Goal: Task Accomplishment & Management: Complete application form

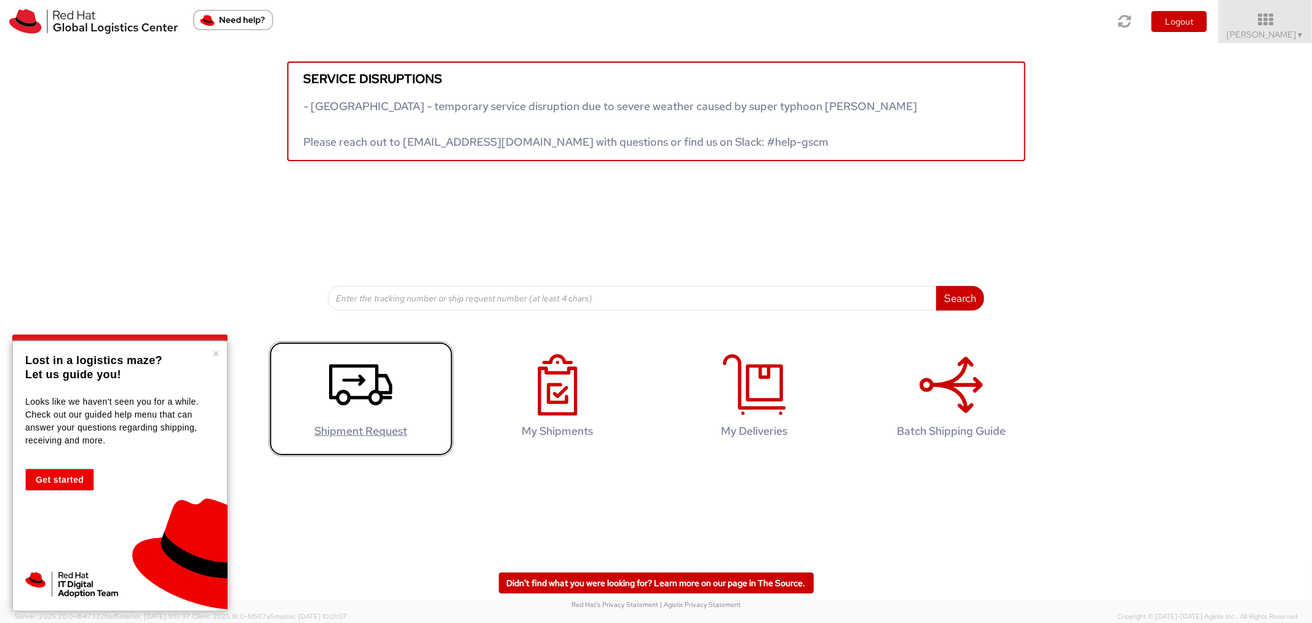
click at [362, 391] on icon at bounding box center [360, 385] width 63 height 62
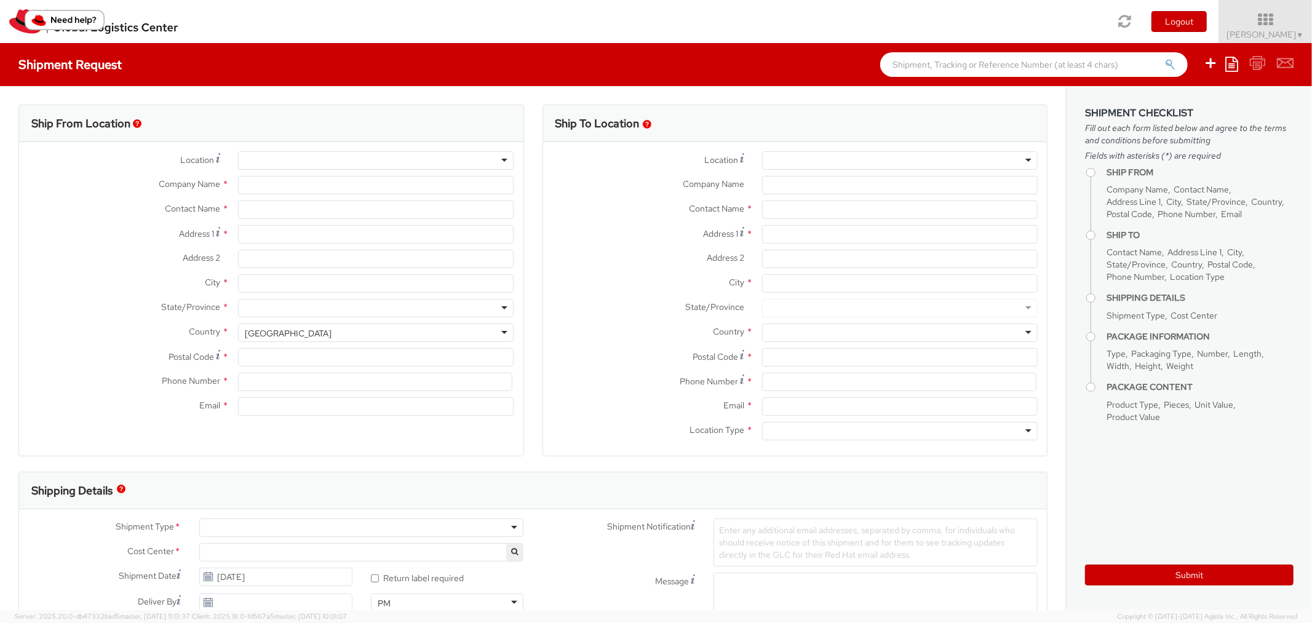
select select "809"
select select
type input "Red Hat Asia Pacific Pte Ltd"
type input "[PERSON_NAME]"
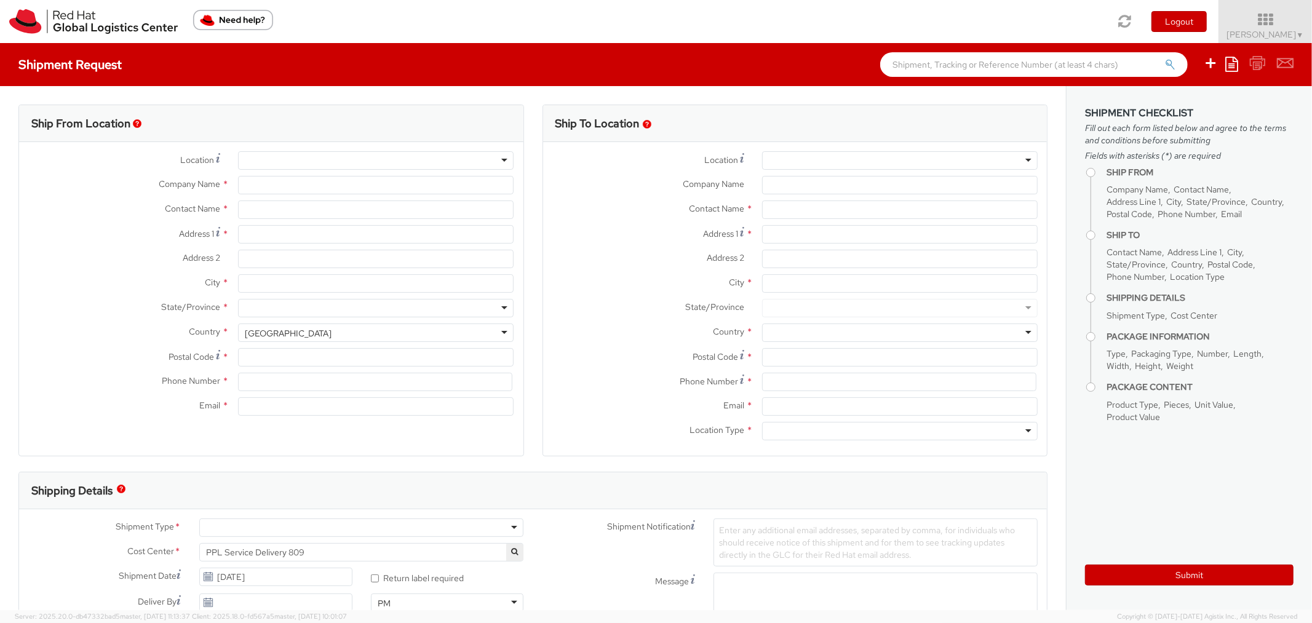
type input "88 Market Street, Level 45"
type input "CapitaSpring"
type input "SINGAPORE"
type input "048948"
type input "6565125519"
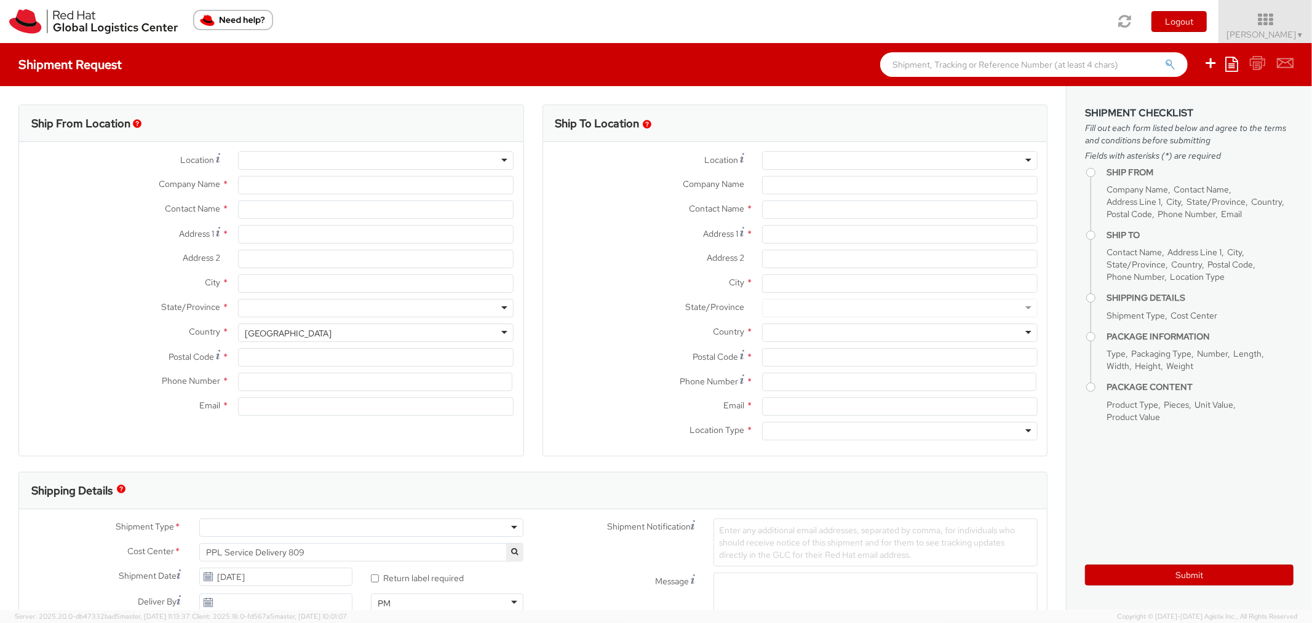
type input "schia@redhat.com"
select select "CM"
select select "KGS"
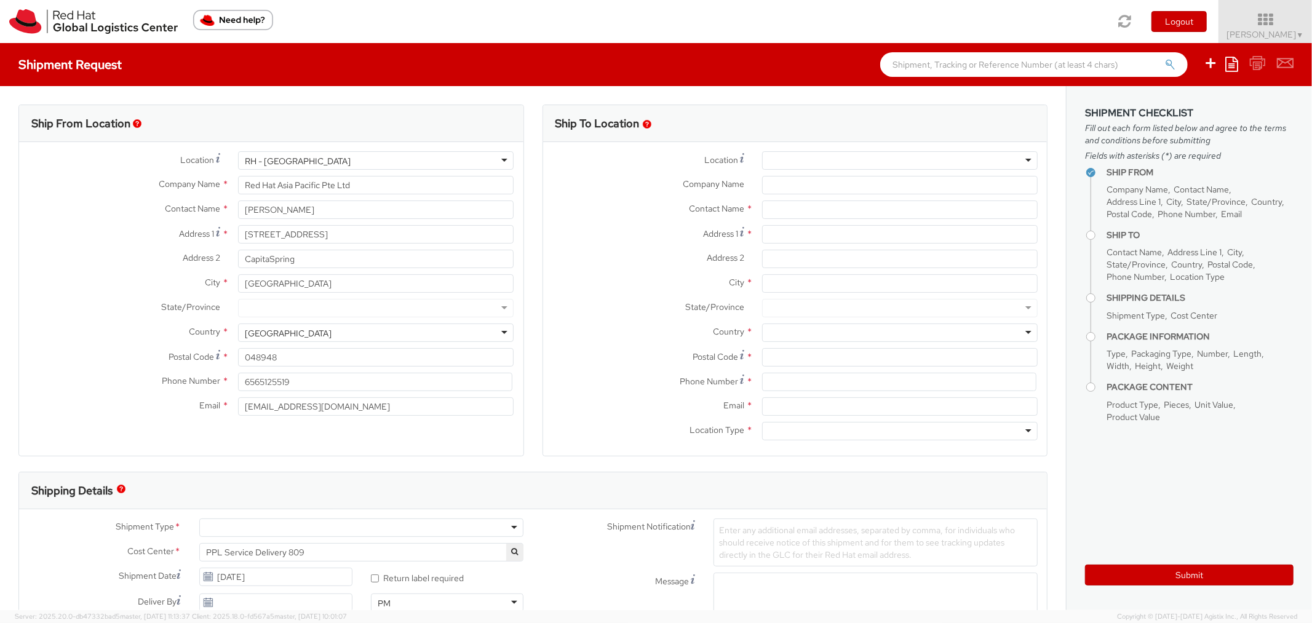
click at [407, 159] on div "RH - Singapore" at bounding box center [376, 160] width 276 height 18
click at [387, 119] on div "Ship From Location" at bounding box center [271, 123] width 505 height 37
click at [332, 206] on input "[PERSON_NAME]" at bounding box center [376, 210] width 276 height 18
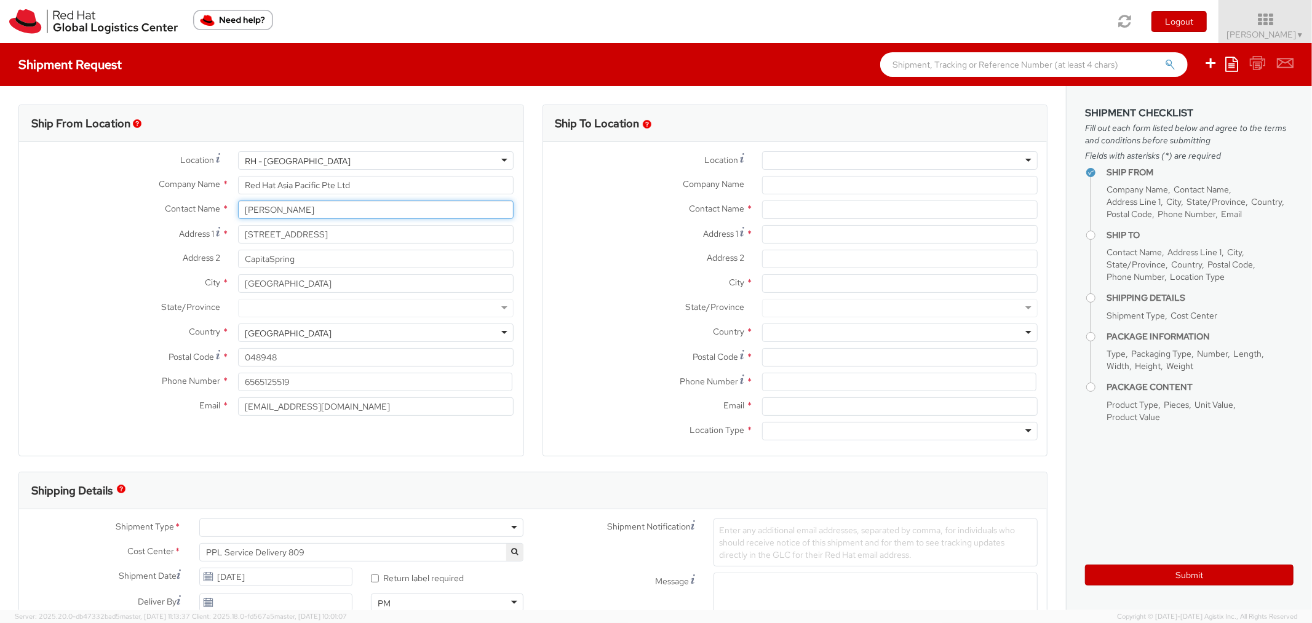
click at [332, 206] on input "[PERSON_NAME]" at bounding box center [376, 210] width 276 height 18
type input "marketa"
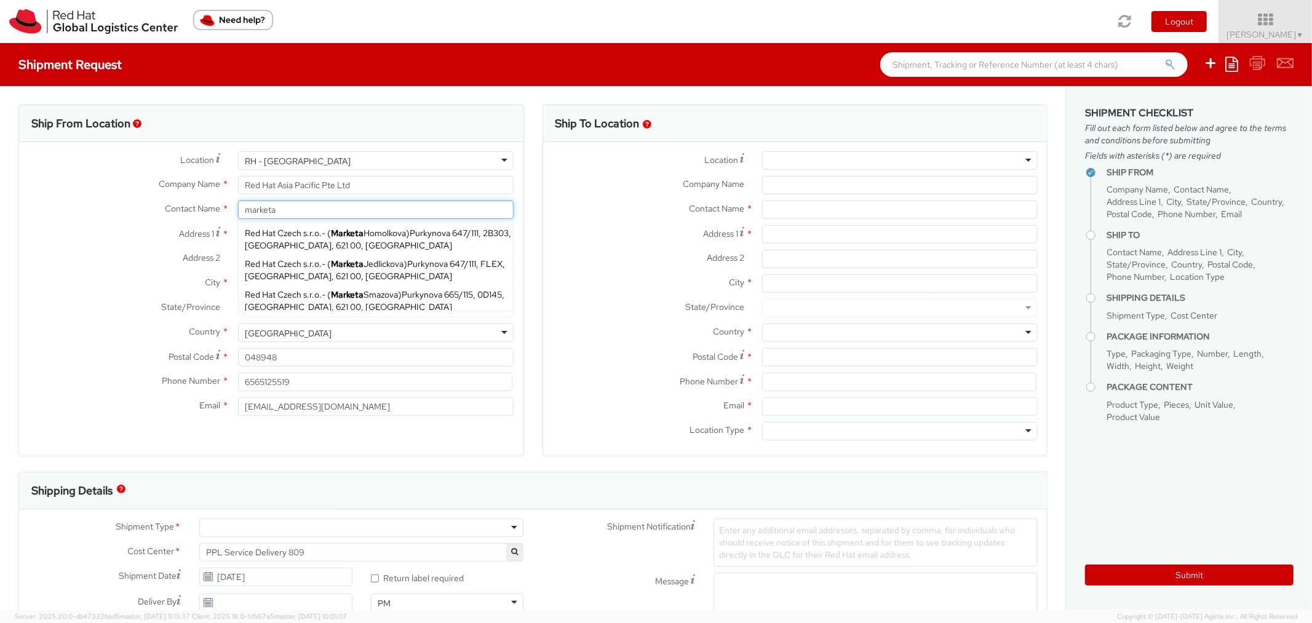
click at [327, 260] on div "Red Hat Czech s.r.o. - ( Marketa Jedlickova ) Purkynova 647/111, FLEX, BRNO, 62…" at bounding box center [376, 270] width 274 height 31
type input "Red Hat Czech s.r.o."
type input "Marketa Jedlickova"
type input "Purkynova 647/111"
type input "BRNO"
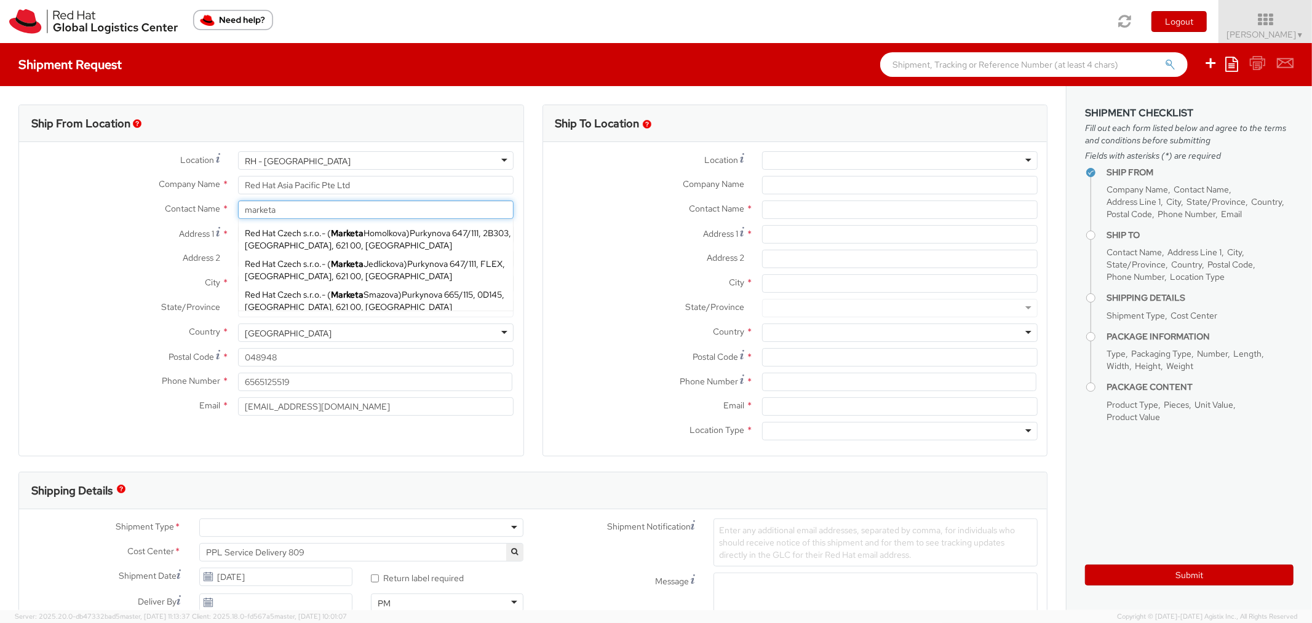
type input "621 00"
type input "majedlic@redhat.com"
select select
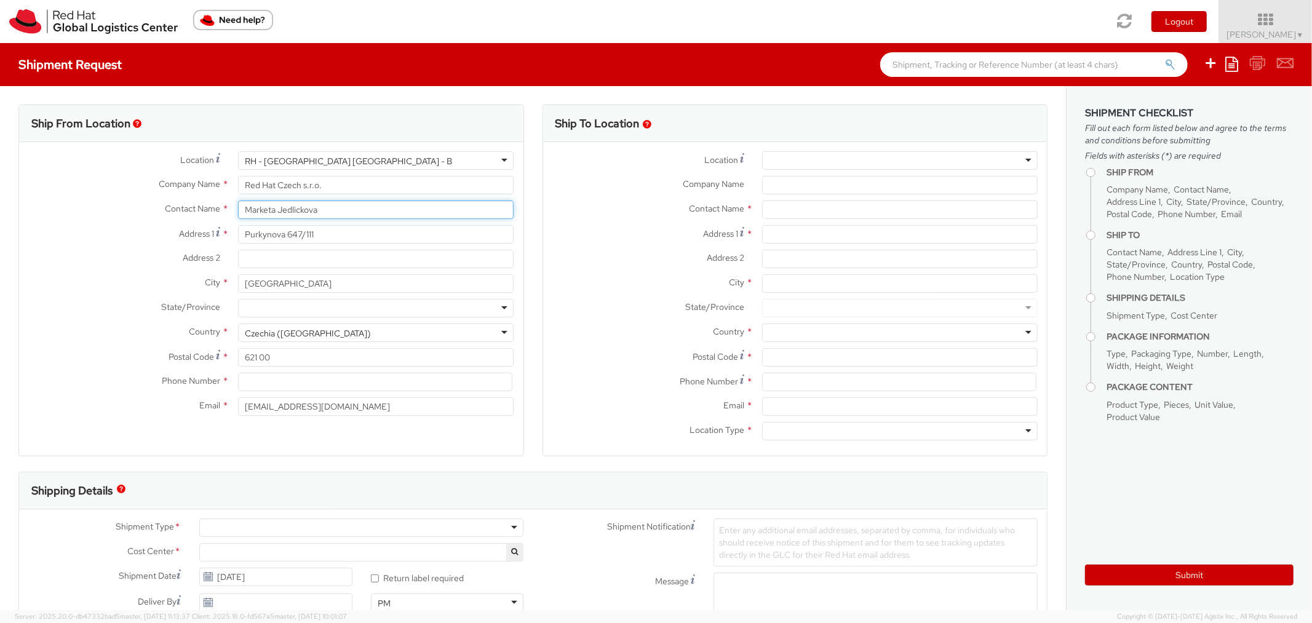
type input "Marketa Jedlickova"
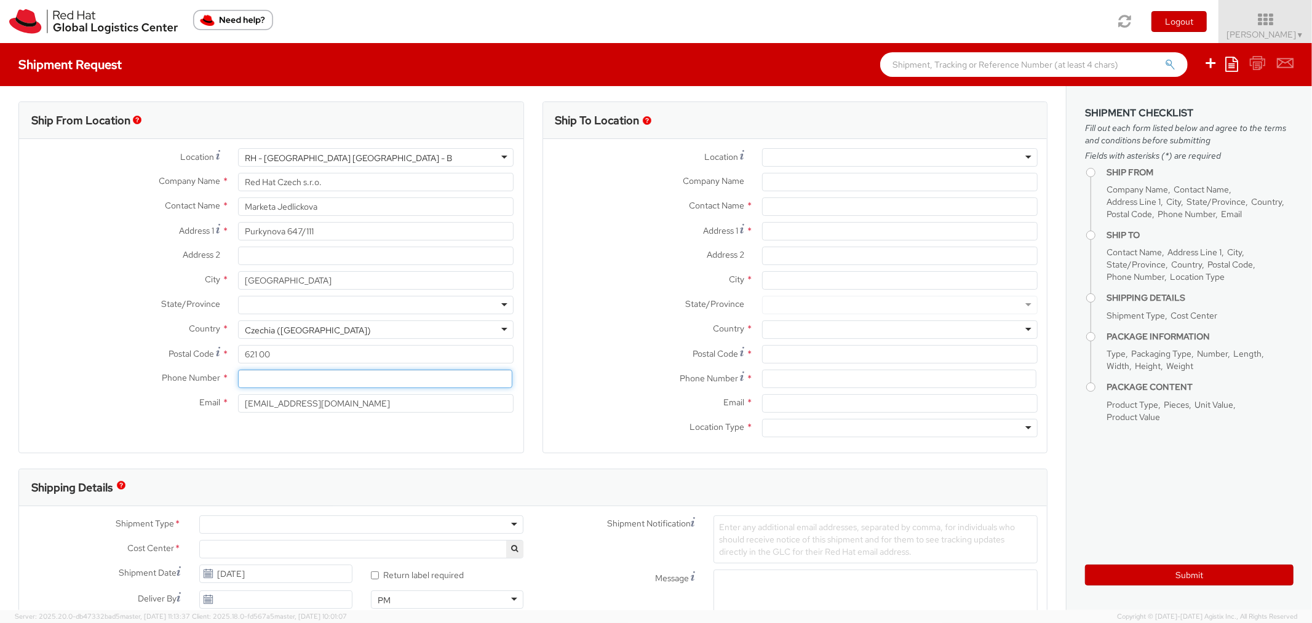
click at [265, 377] on input at bounding box center [375, 379] width 274 height 18
paste input "+420 532 294 670"
type input "+420 532 294 670"
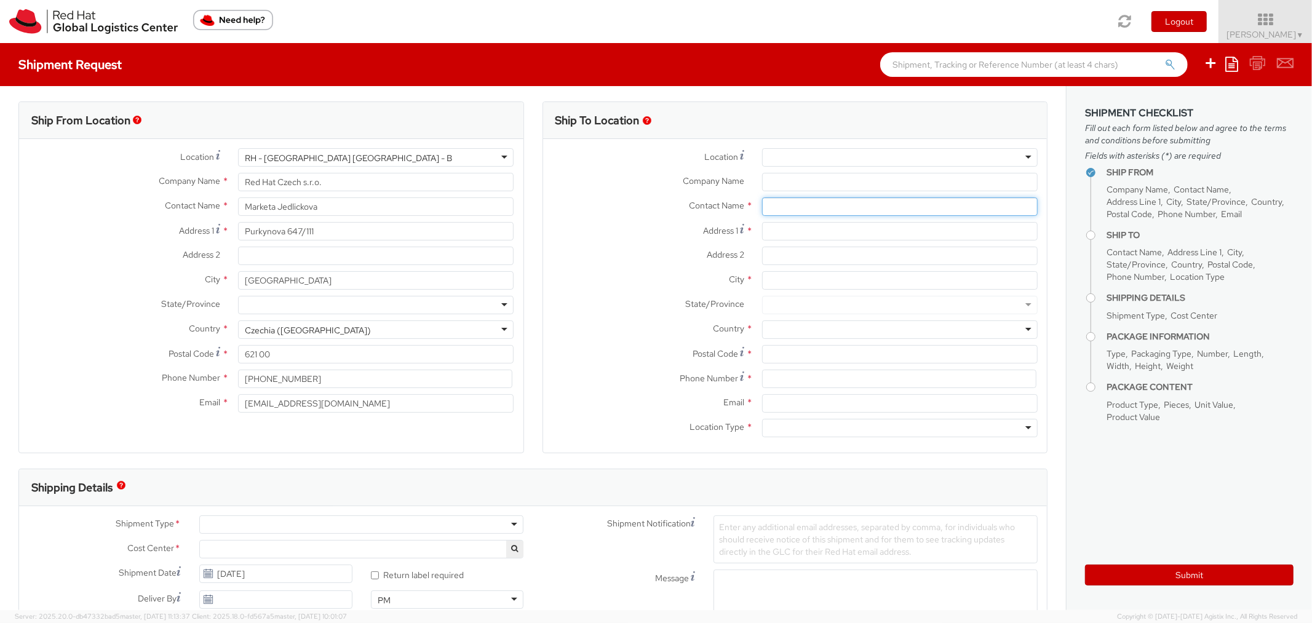
click at [787, 212] on input "text" at bounding box center [900, 207] width 276 height 18
paste input "Mohamed Elgendy"
type input "Mohamed Elgendy"
click at [786, 228] on span "Red Hat" at bounding box center [784, 230] width 31 height 11
type input "Red Hat"
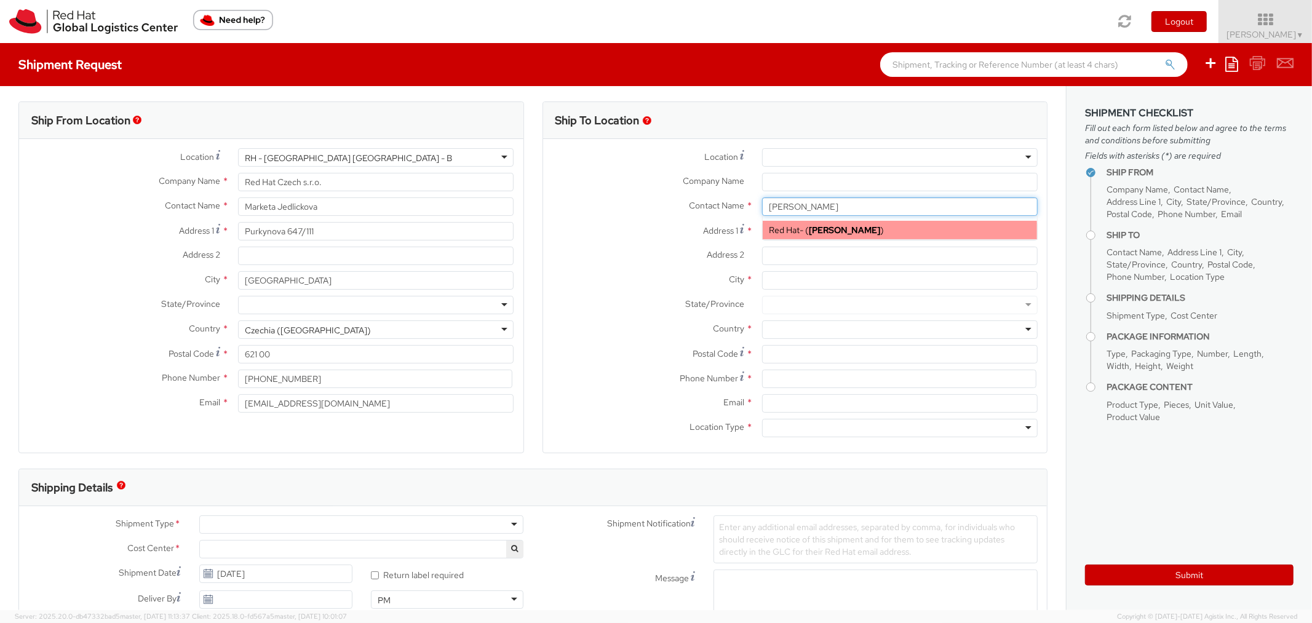
type input "moelgend@redhat.com"
type input "Mohamed Elgendy"
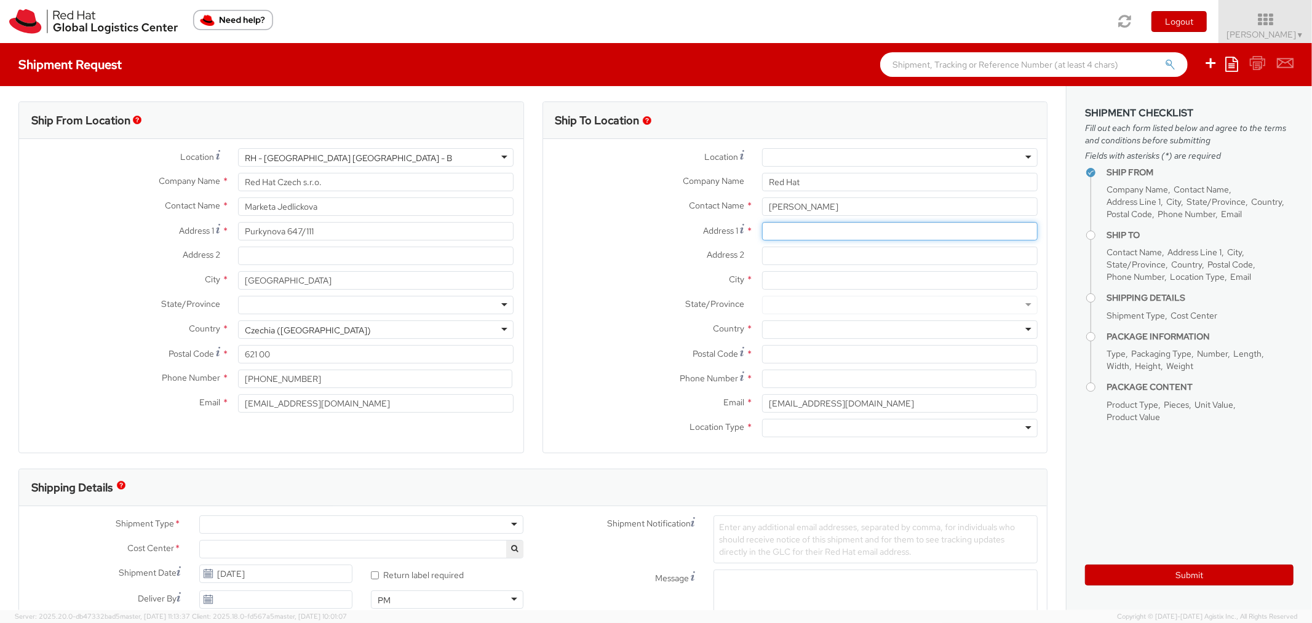
click at [797, 229] on input "Address 1 *" at bounding box center [900, 231] width 276 height 18
paste input "Omar ebn elkhatab street from elfateh El'orked Building"
type input "Omar ebn elkhatab street from elfateh El'orked Building"
click at [821, 251] on input "Address 2 *" at bounding box center [900, 256] width 276 height 18
paste input "Tanta Gharbia Egypt"
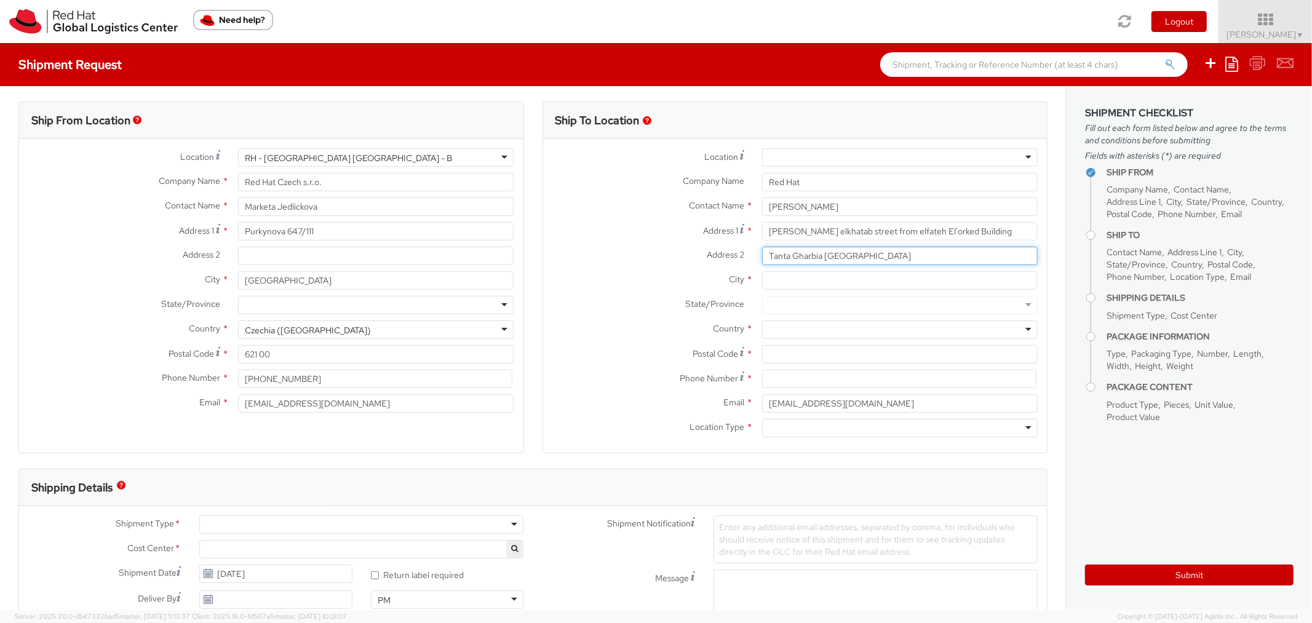
click at [844, 255] on input "Tanta Gharbia Egypt" at bounding box center [900, 256] width 276 height 18
type input "Tanta Gharbia Egypt"
click at [833, 279] on input "City *" at bounding box center [900, 280] width 276 height 18
paste input "Egypt"
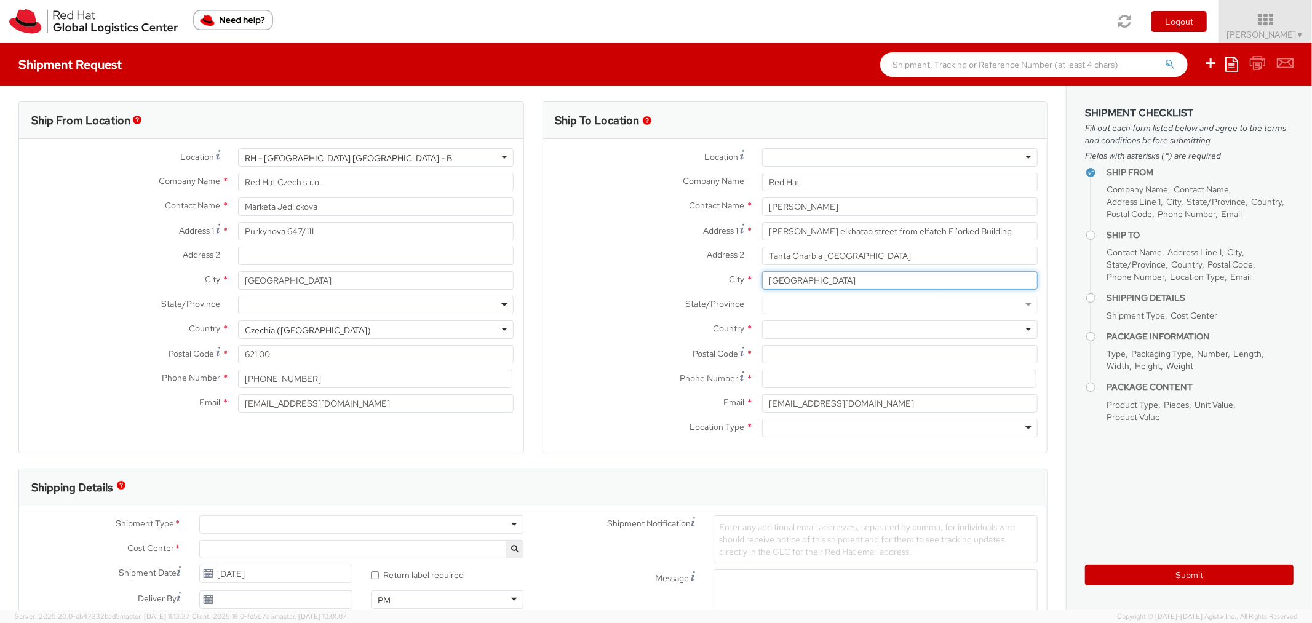
type input "Egypt"
click at [825, 302] on div at bounding box center [900, 305] width 276 height 18
click at [812, 309] on div at bounding box center [900, 305] width 276 height 18
click at [813, 305] on div at bounding box center [900, 305] width 276 height 18
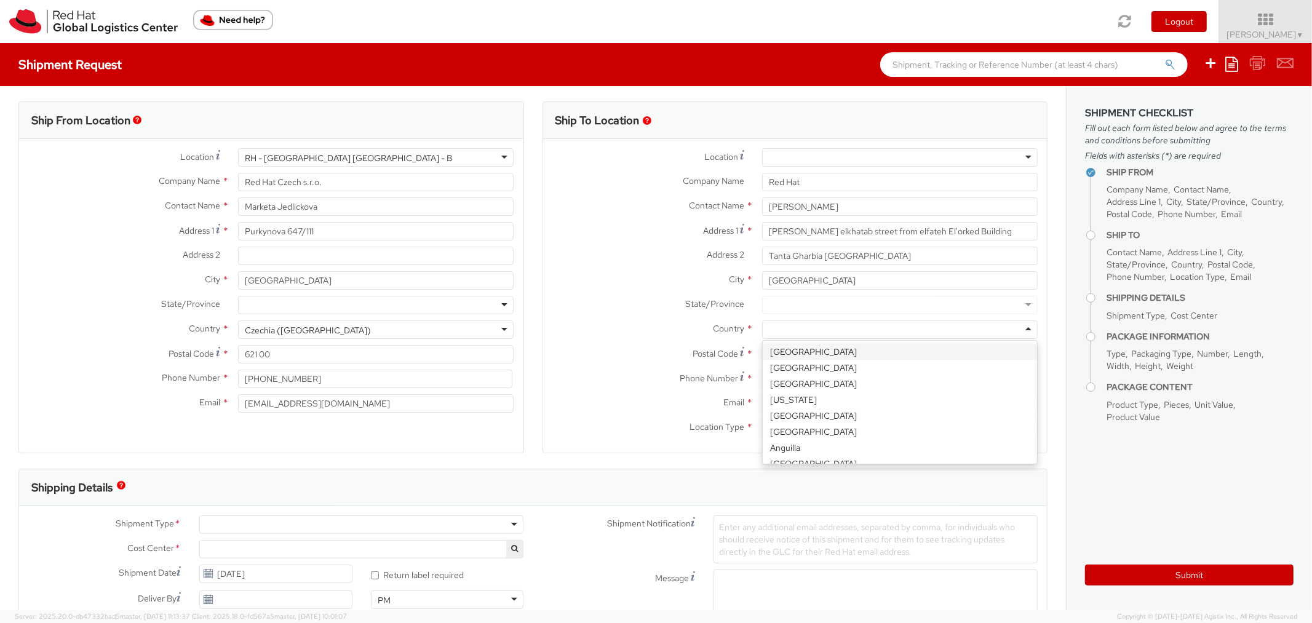
click at [805, 327] on div at bounding box center [900, 330] width 276 height 18
paste input "Egypt"
type input "Egypt"
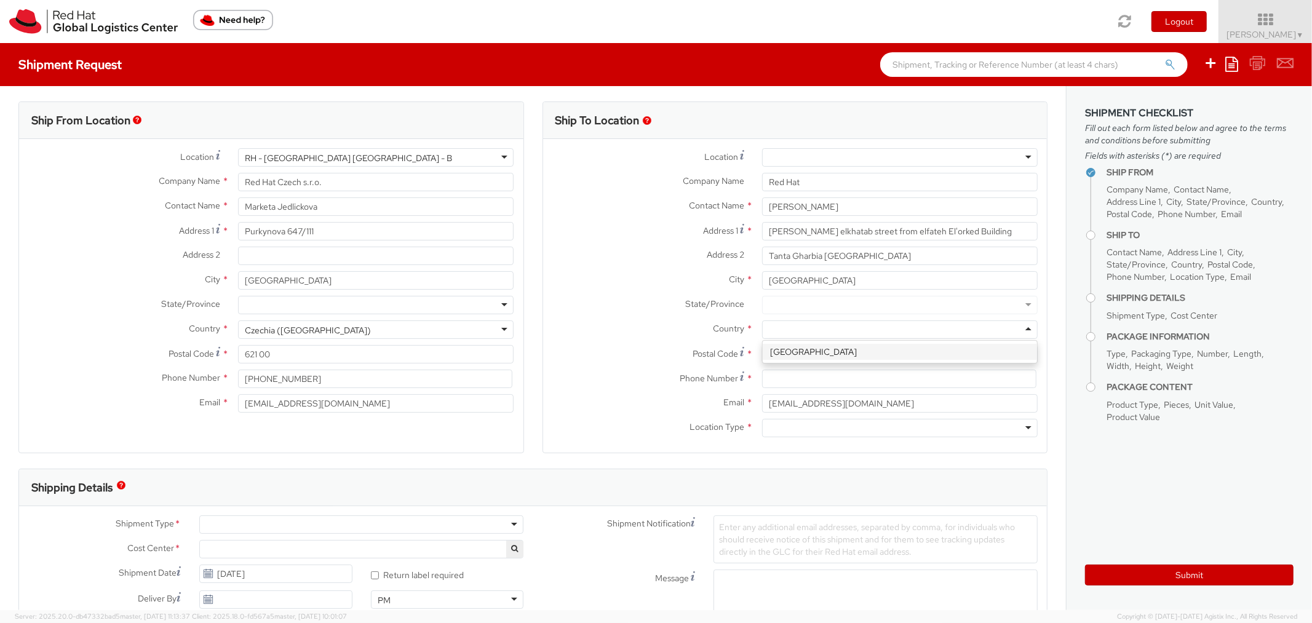
scroll to position [0, 0]
select select "809"
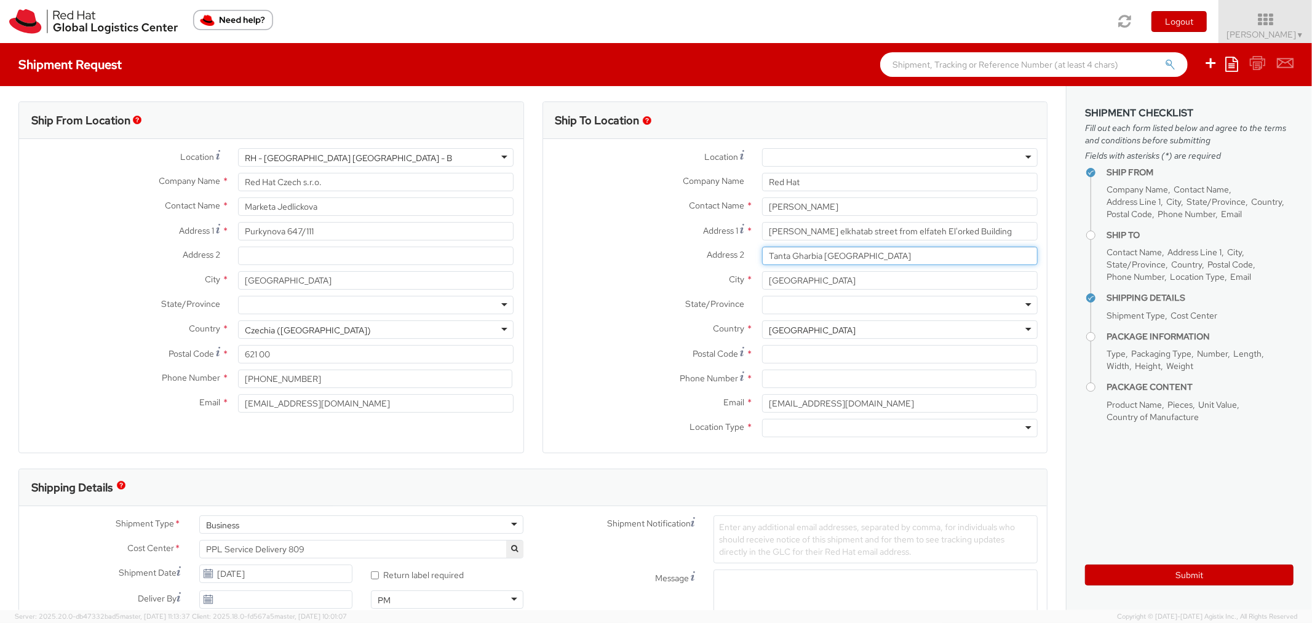
click at [803, 257] on input "Tanta Gharbia Egypt" at bounding box center [900, 256] width 276 height 18
click at [782, 256] on input "Tanta Gharbia Egypt" at bounding box center [900, 256] width 276 height 18
click at [823, 283] on input "Egypt" at bounding box center [900, 280] width 276 height 18
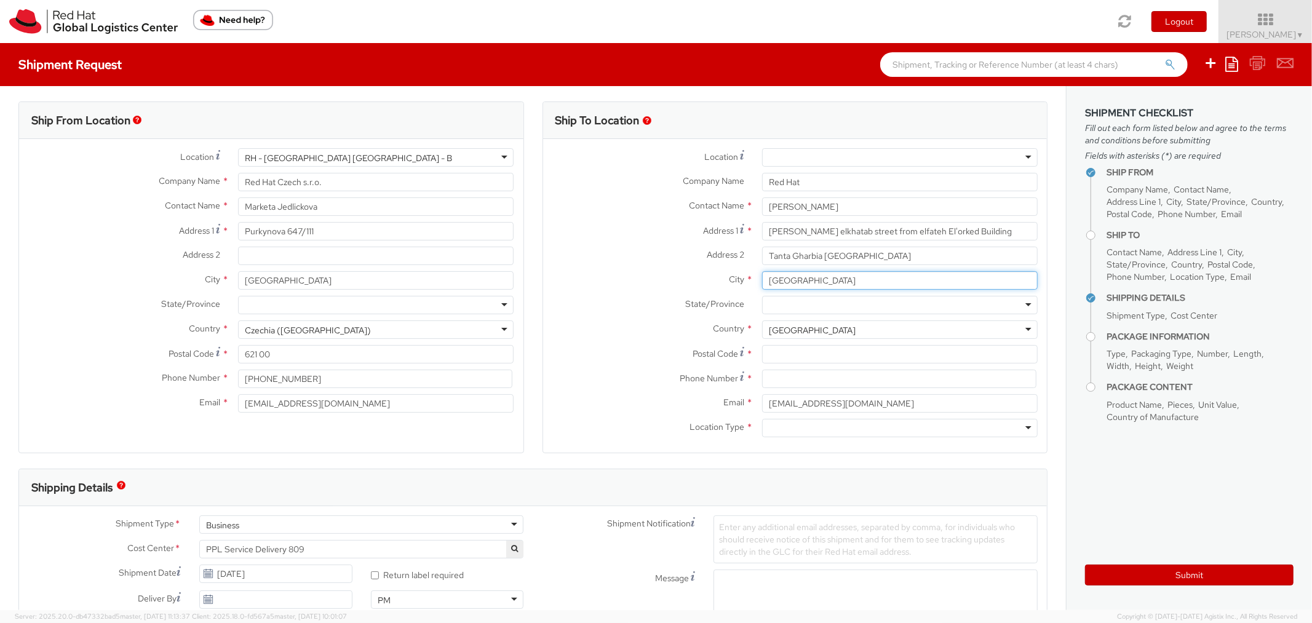
click at [823, 283] on input "Egypt" at bounding box center [900, 280] width 276 height 18
paste input "Tanta"
type input "Tanta"
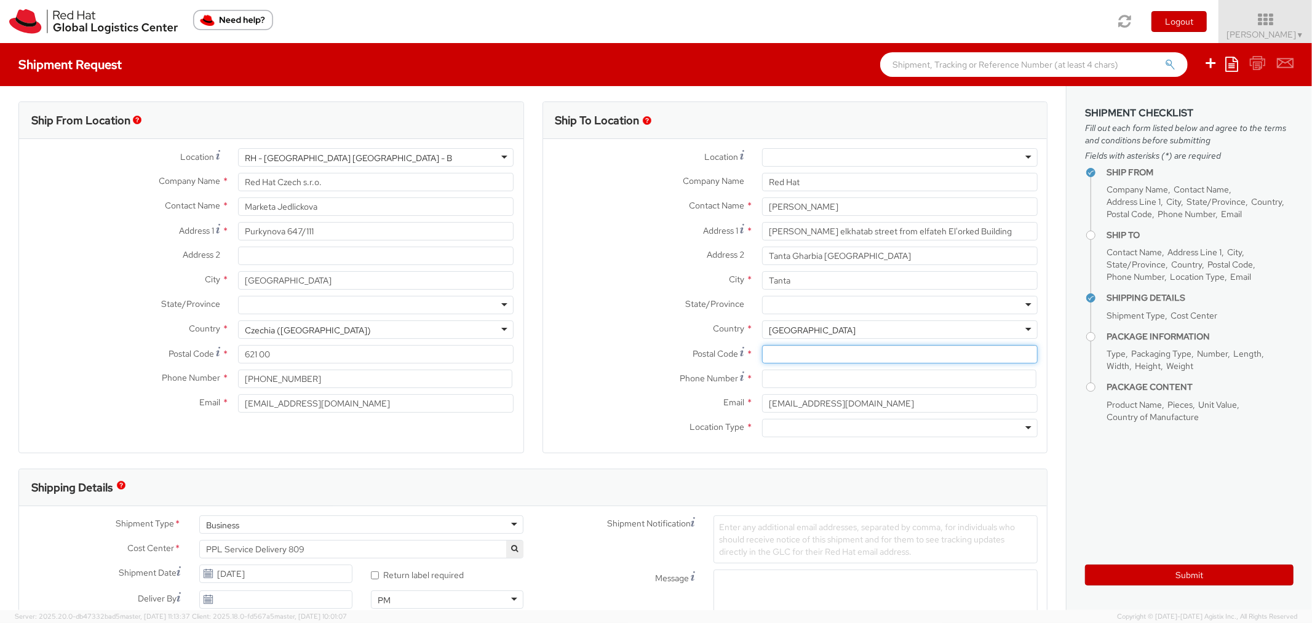
click at [799, 353] on input "Postal Code *" at bounding box center [900, 354] width 276 height 18
paste input "83644"
type input "83644"
click at [788, 378] on input at bounding box center [899, 379] width 274 height 18
click at [777, 376] on input at bounding box center [899, 379] width 274 height 18
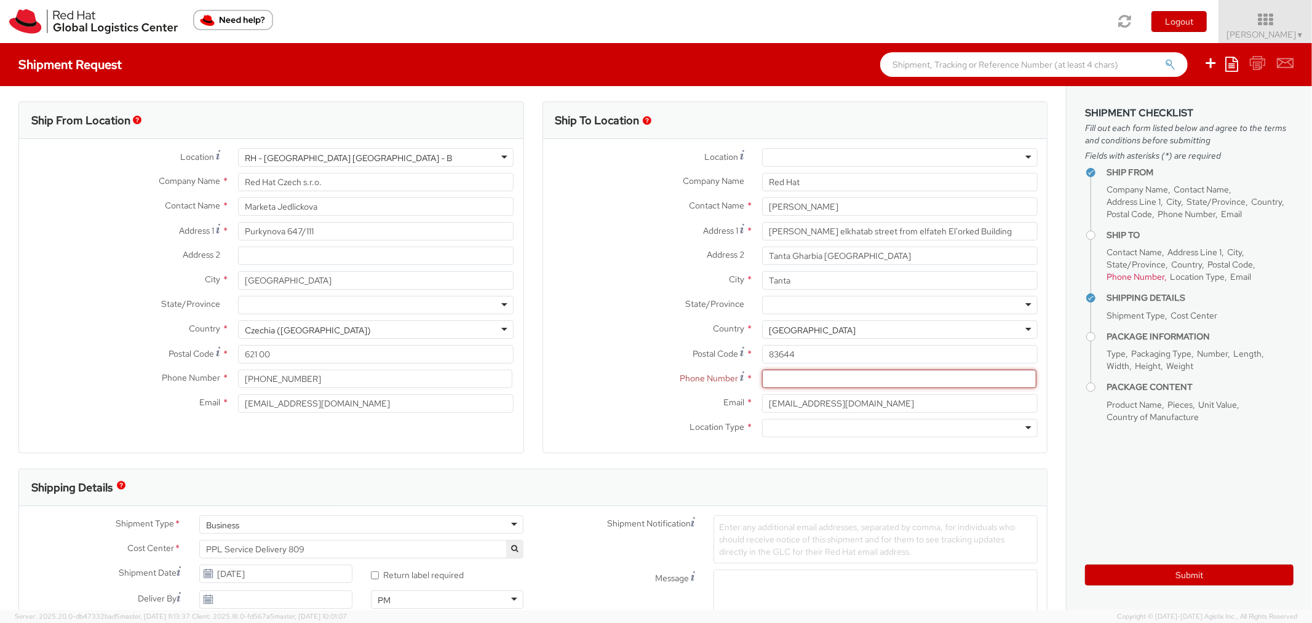
paste input "+20 10 27285810"
type input "+20 10 27285810"
click at [777, 426] on div at bounding box center [900, 428] width 276 height 18
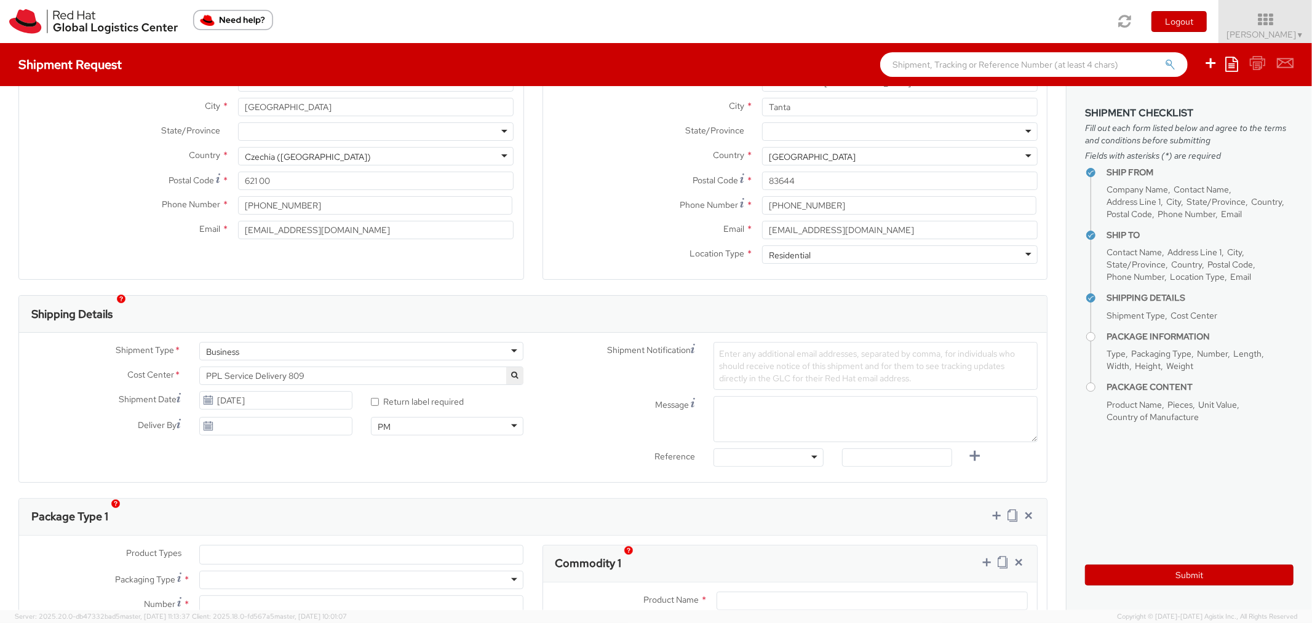
scroll to position [190, 0]
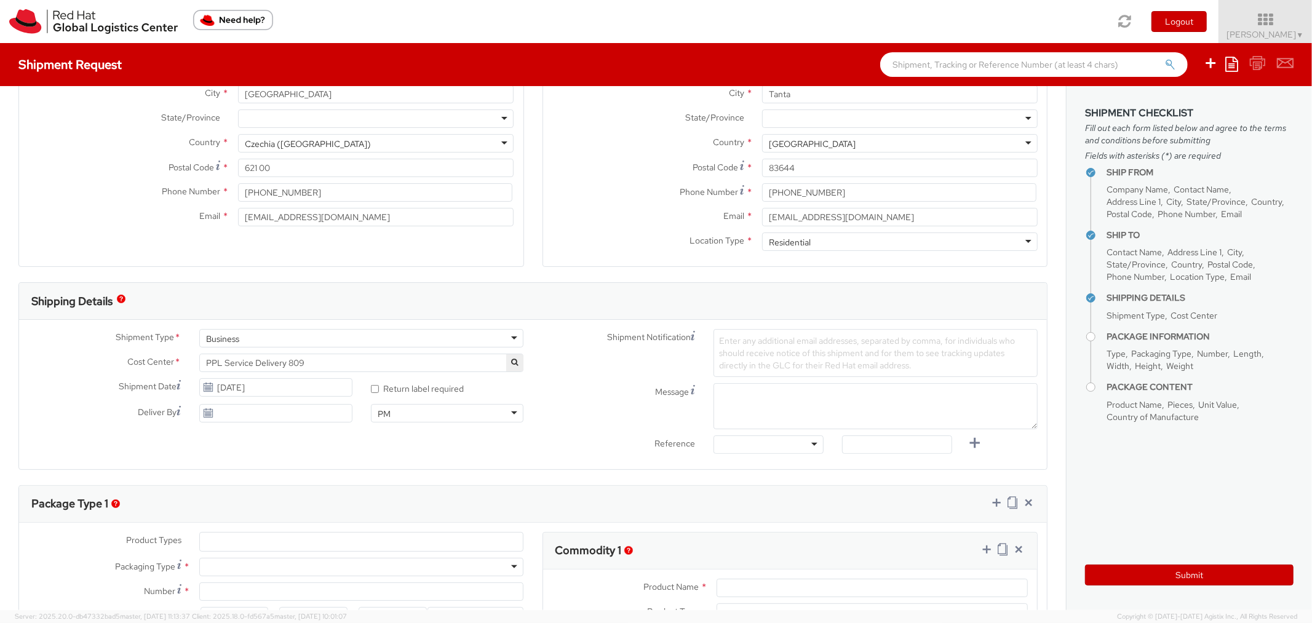
click at [496, 340] on div "Business" at bounding box center [361, 338] width 324 height 18
click at [505, 389] on div "* Return label required" at bounding box center [447, 388] width 153 height 20
click at [508, 364] on button "button" at bounding box center [514, 362] width 17 height 17
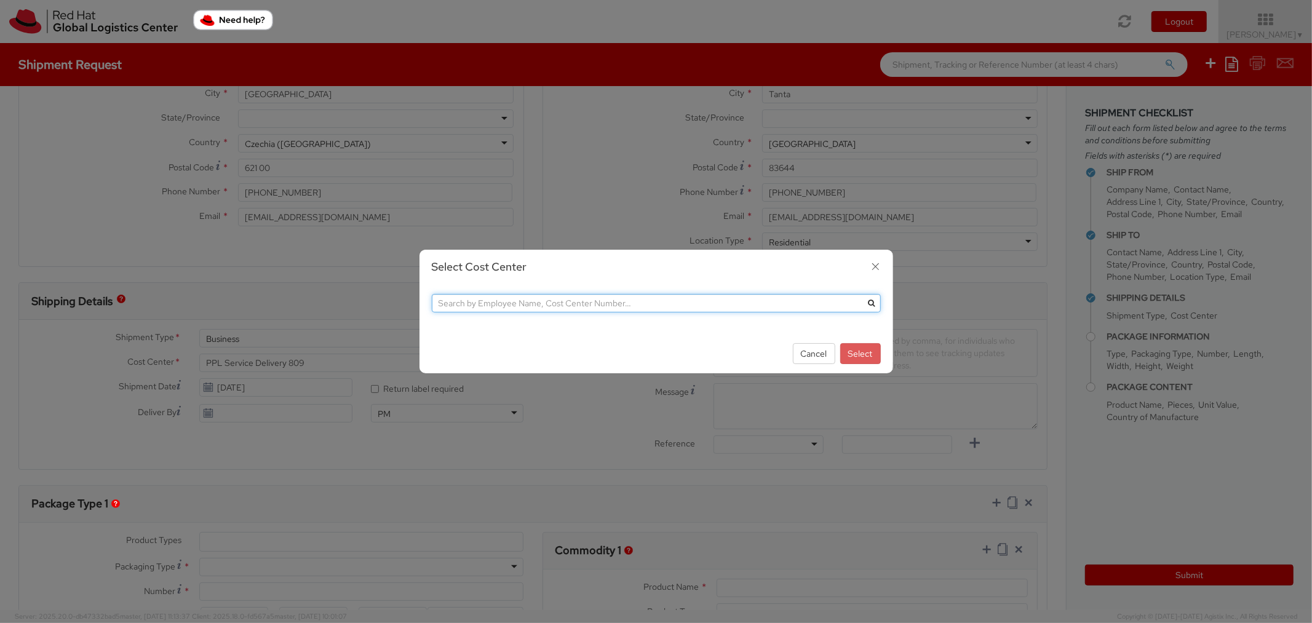
click at [595, 303] on input "text" at bounding box center [656, 303] width 449 height 18
type input "640"
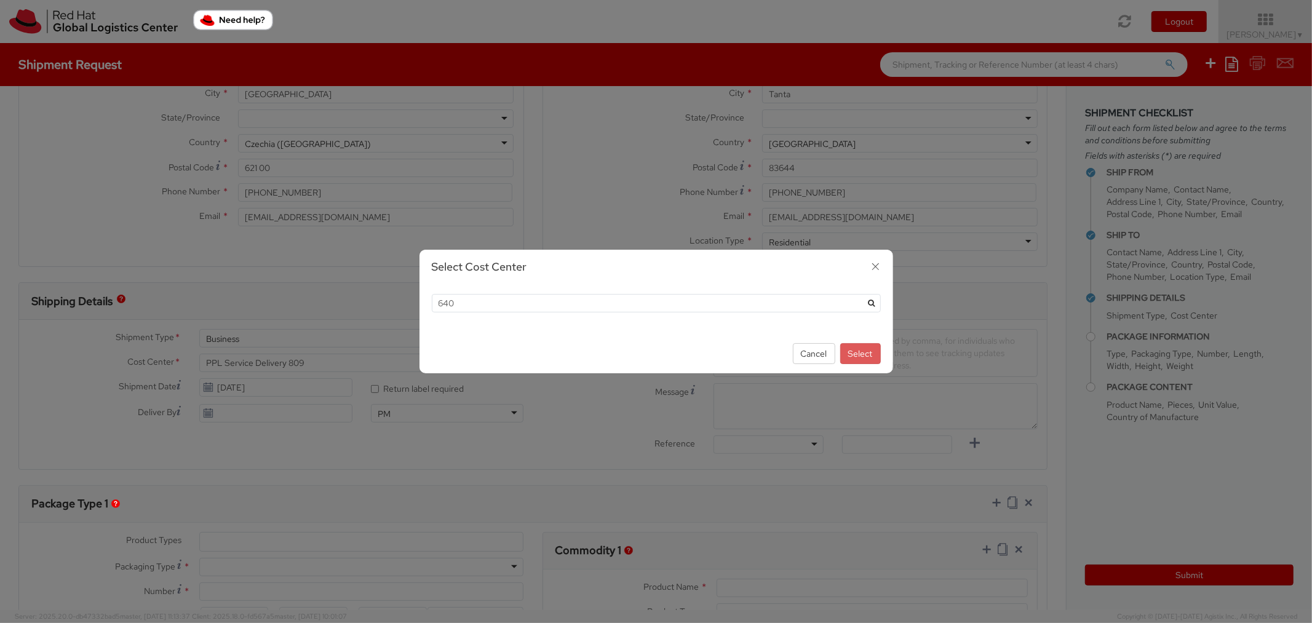
click at [873, 302] on icon "submit" at bounding box center [871, 303] width 7 height 7
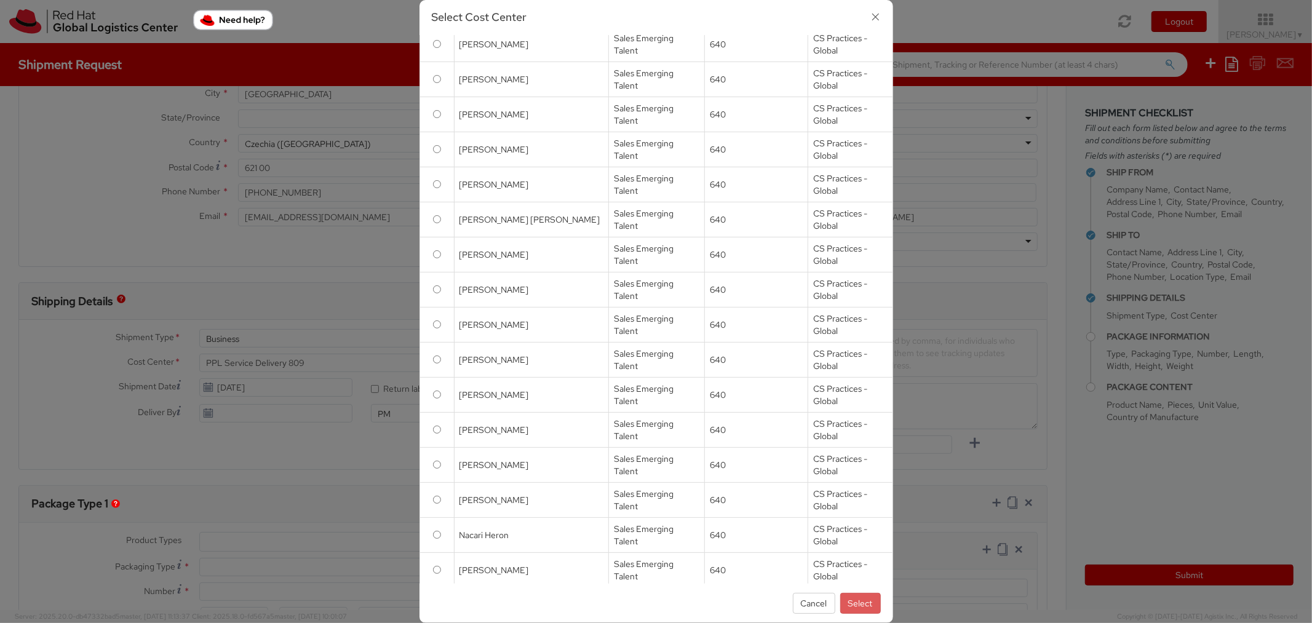
scroll to position [772, 0]
click at [439, 397] on input "radio" at bounding box center [437, 396] width 8 height 8
radio input "true"
click at [866, 597] on button "Select" at bounding box center [861, 603] width 41 height 21
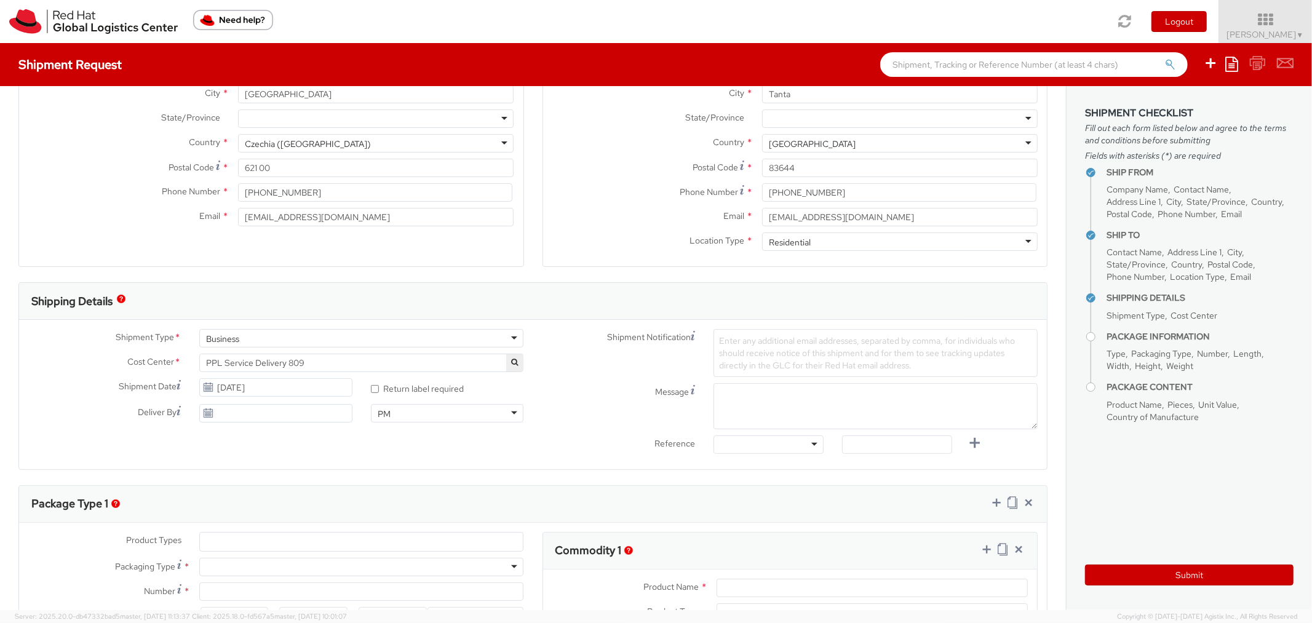
select select "640"
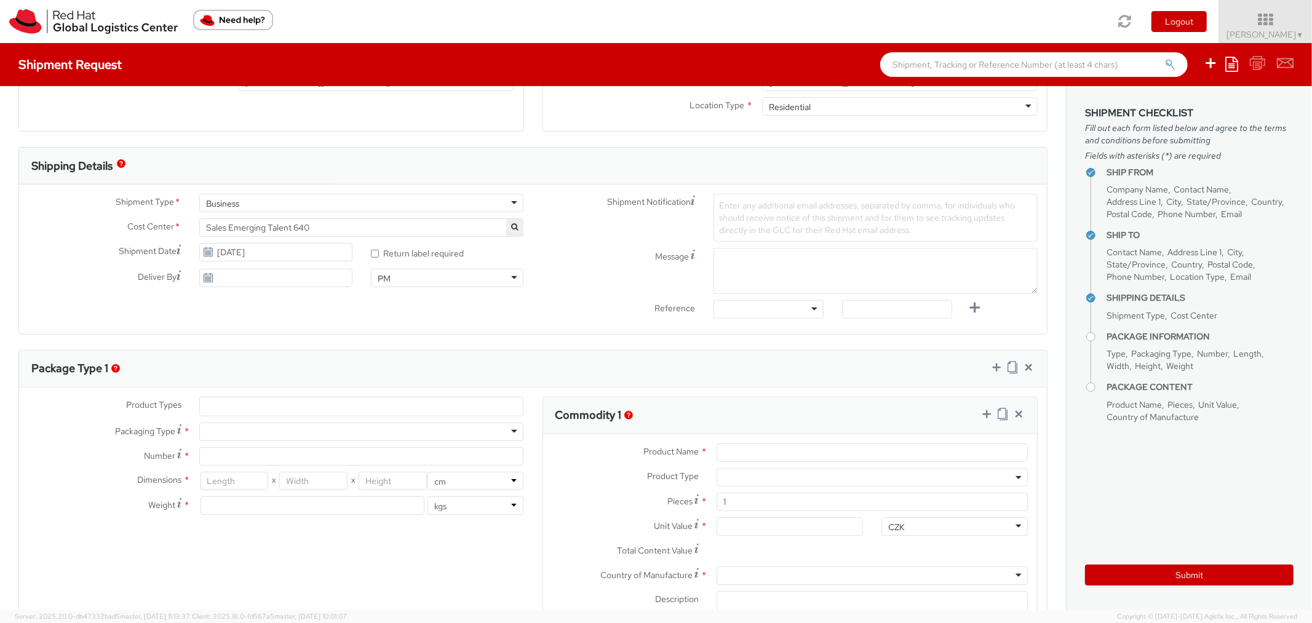
scroll to position [315, 0]
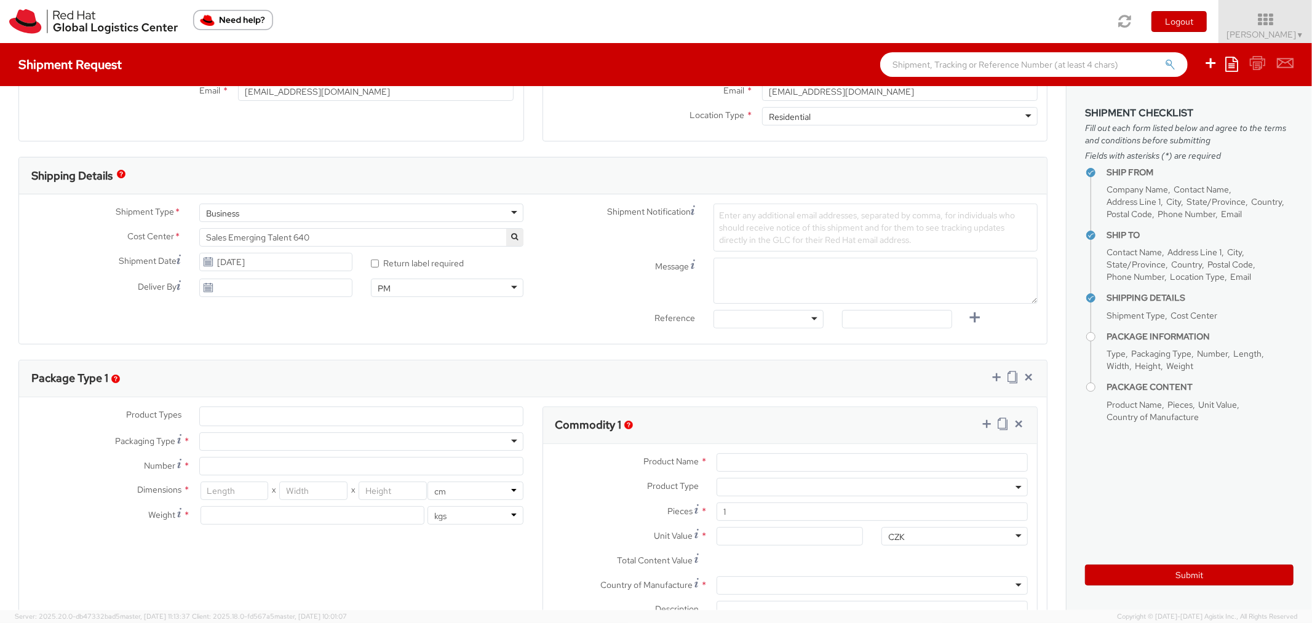
click at [423, 413] on ul at bounding box center [361, 416] width 323 height 18
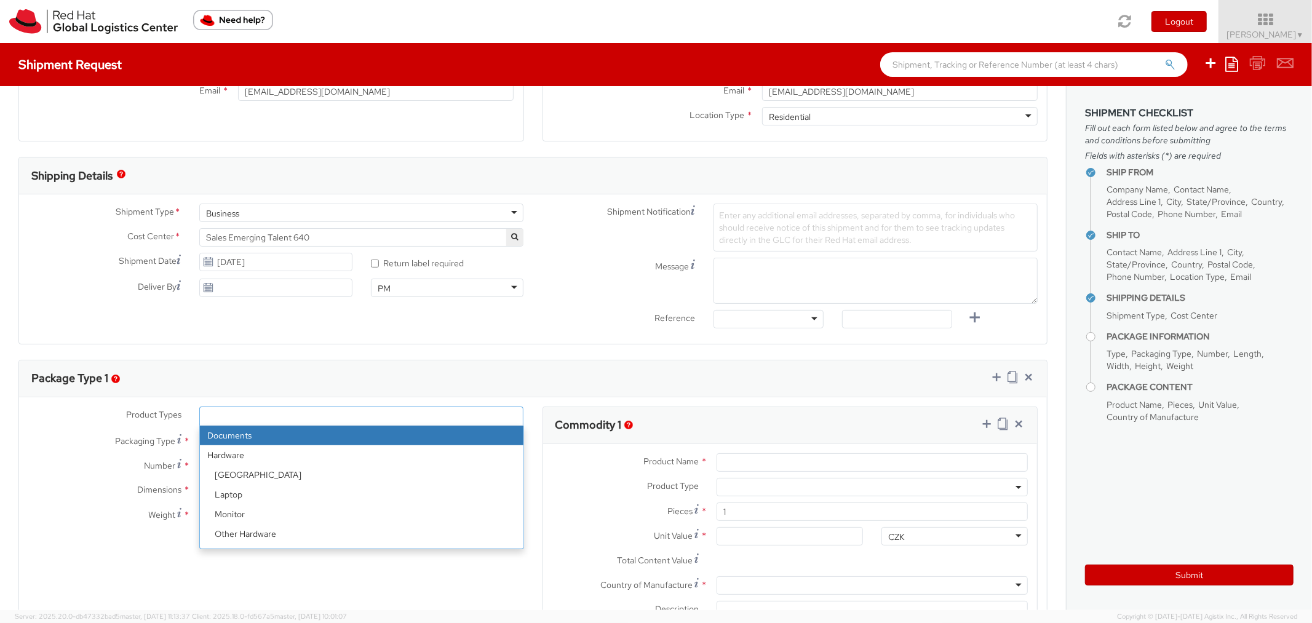
select select "DOCUMENT"
type input "Documents"
select select "DOCUMENT"
type input "1.00"
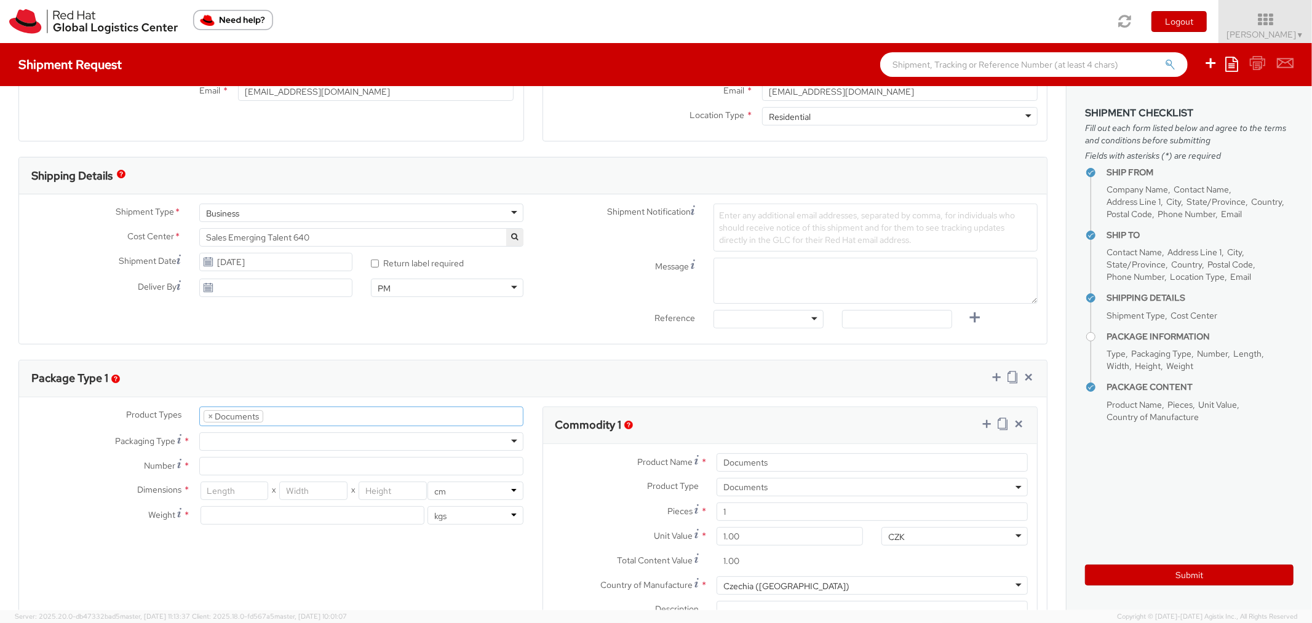
click at [390, 437] on div at bounding box center [361, 442] width 324 height 18
type input "1"
type input "24.13"
type input "31.75"
type input "0.64"
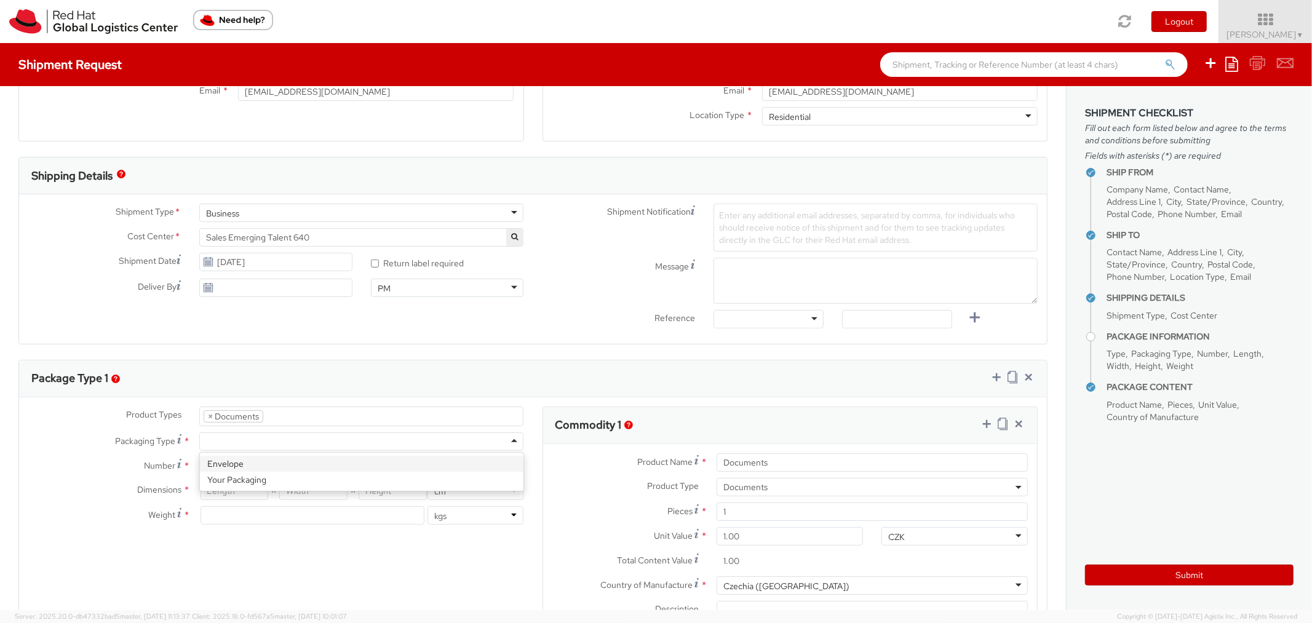
type input "0.5"
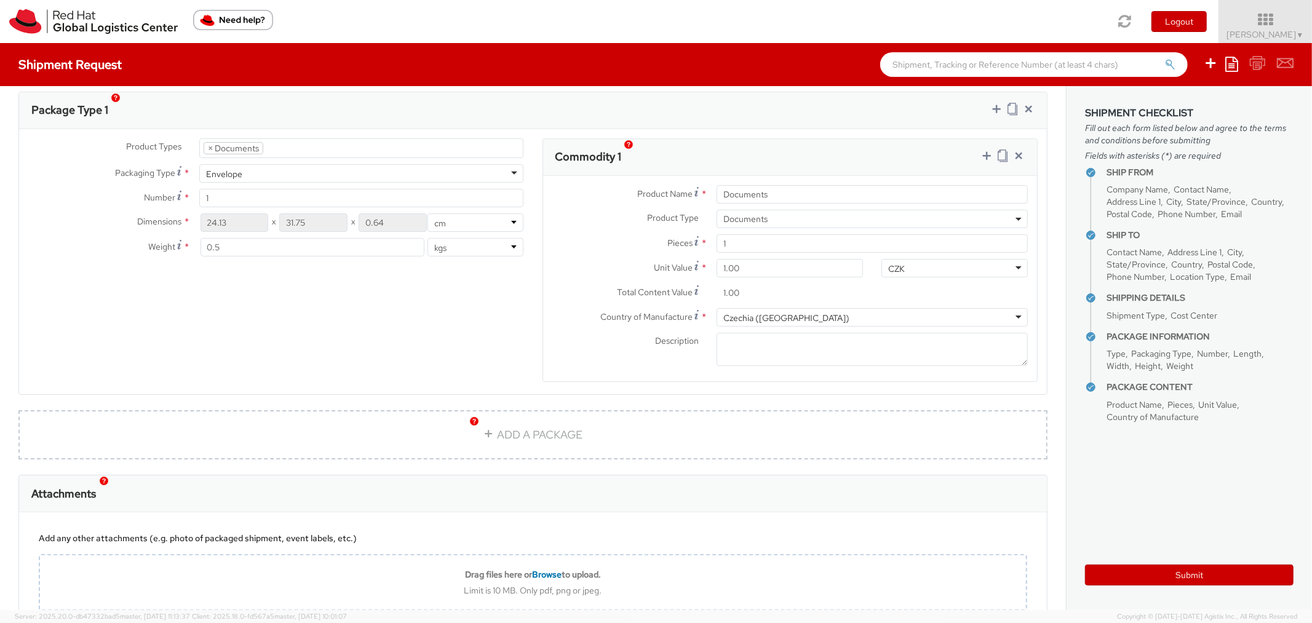
scroll to position [669, 0]
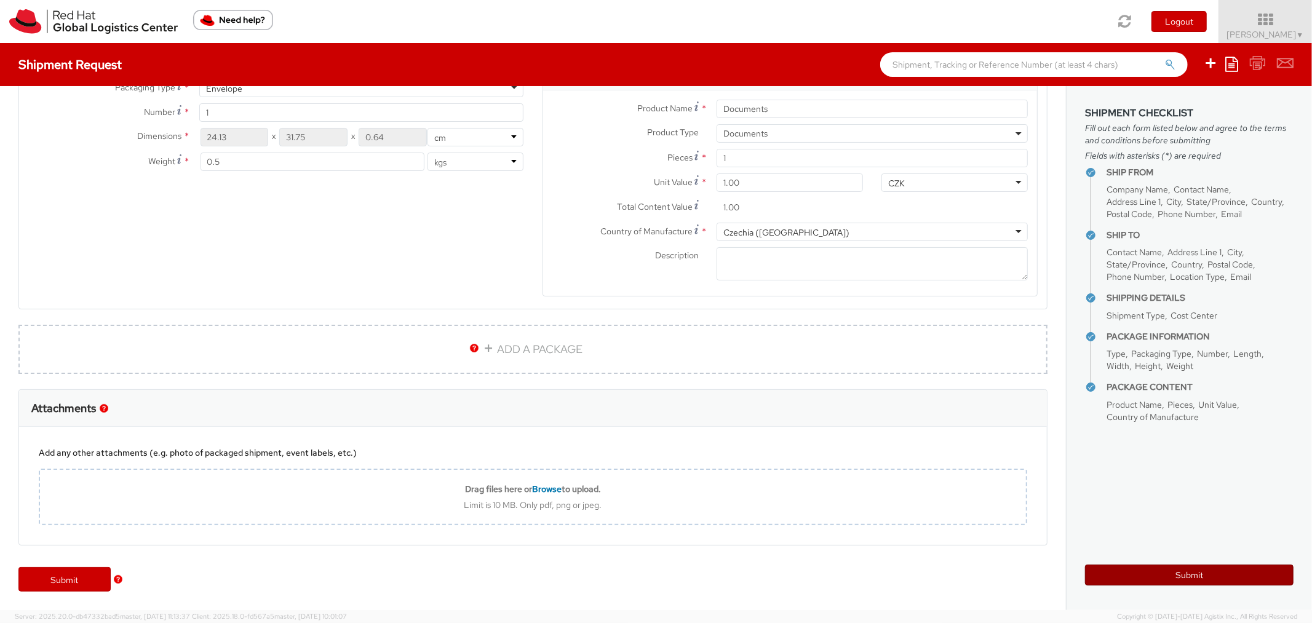
click at [1127, 572] on button "Submit" at bounding box center [1189, 575] width 209 height 21
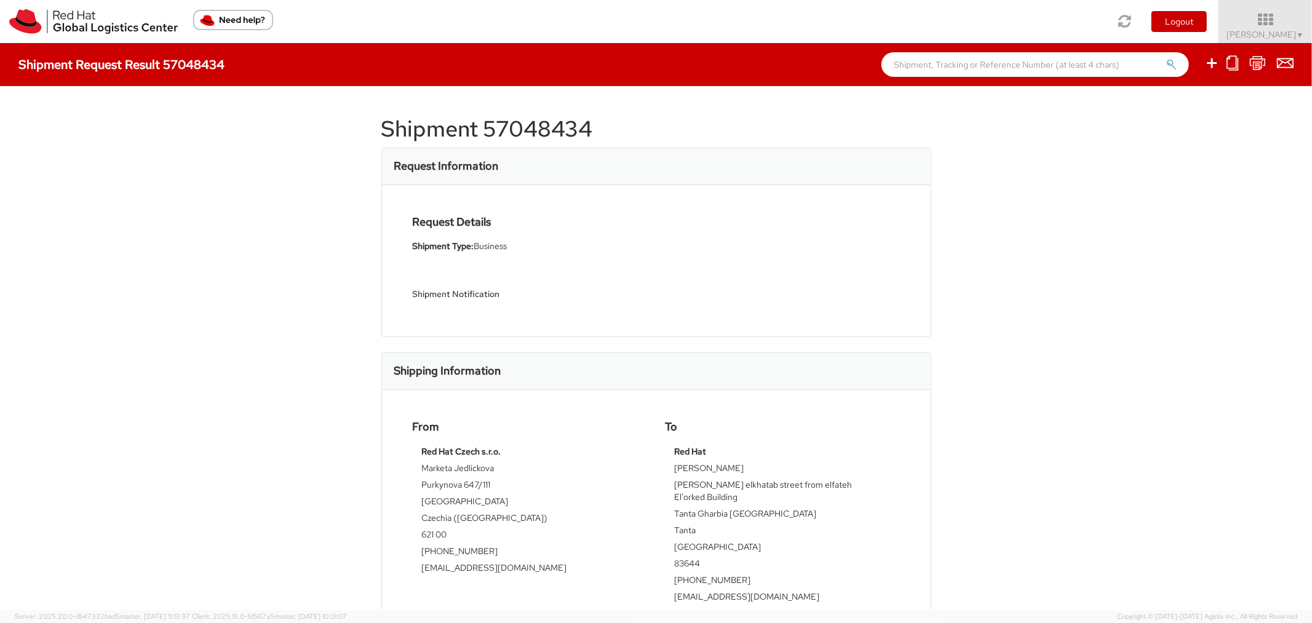
click at [552, 137] on h1 "Shipment 57048434" at bounding box center [656, 129] width 550 height 25
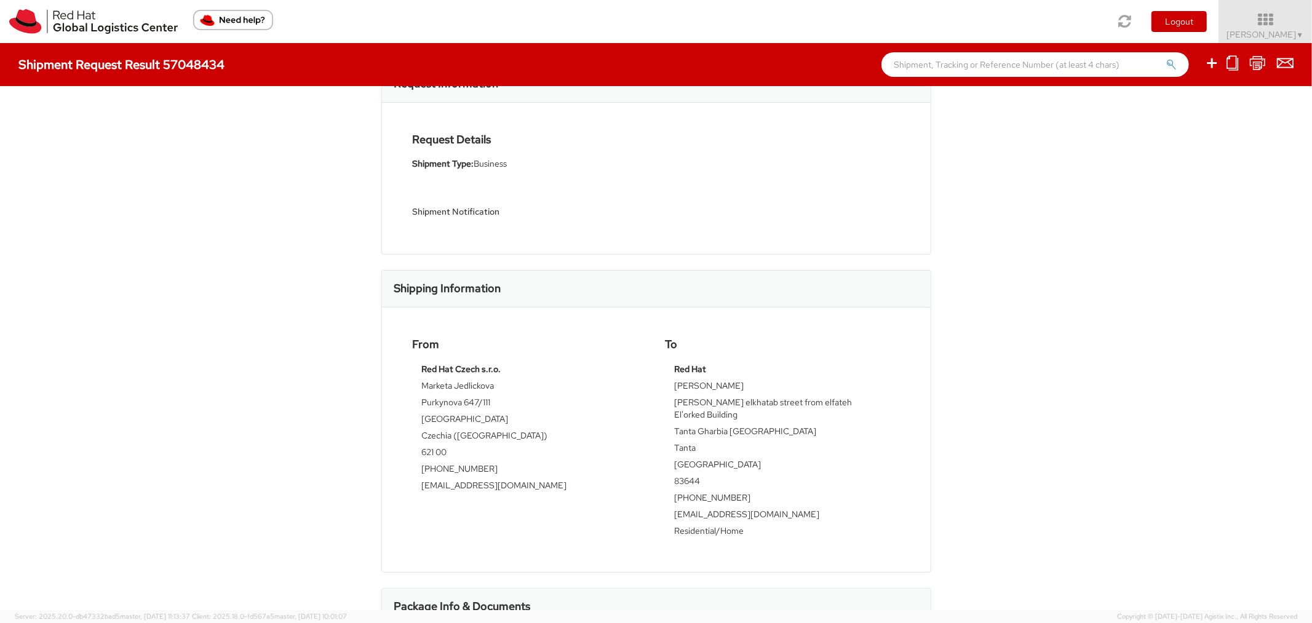
scroll to position [139, 0]
